Goal: Navigation & Orientation: Find specific page/section

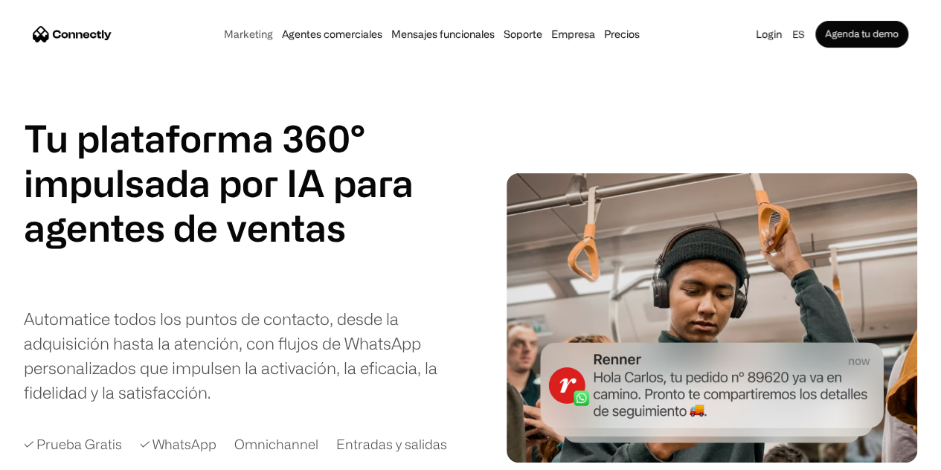
click at [220, 39] on link "Marketing" at bounding box center [249, 34] width 58 height 12
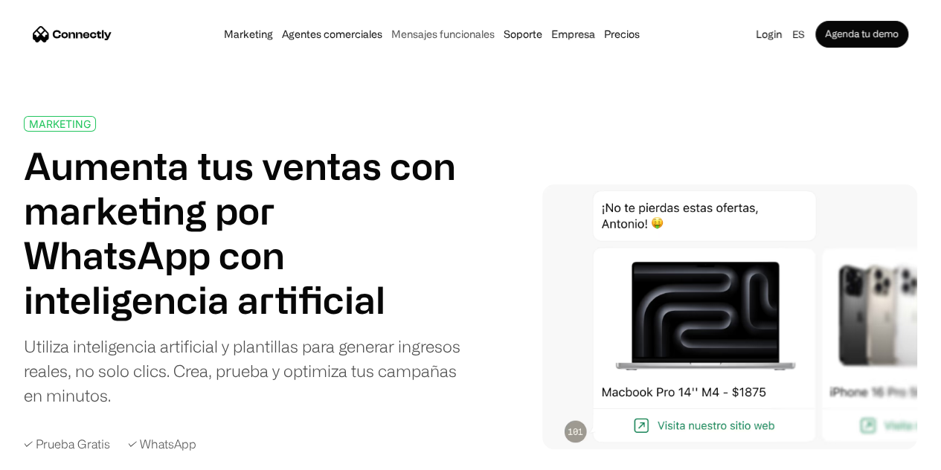
click at [470, 39] on link "Mensajes funcionales" at bounding box center [443, 34] width 112 height 12
